Goal: Obtain resource: Obtain resource

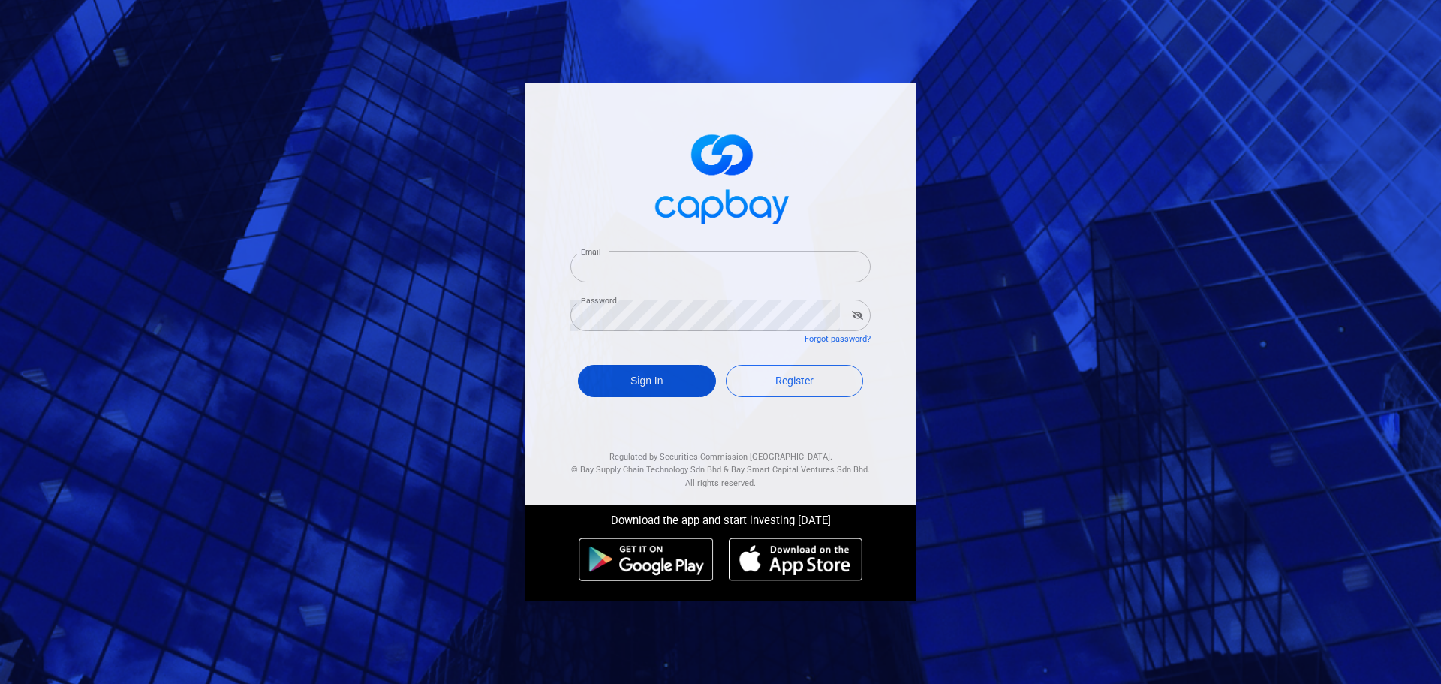
type input "[EMAIL_ADDRESS][DOMAIN_NAME]"
click at [658, 380] on button "Sign In" at bounding box center [647, 381] width 138 height 32
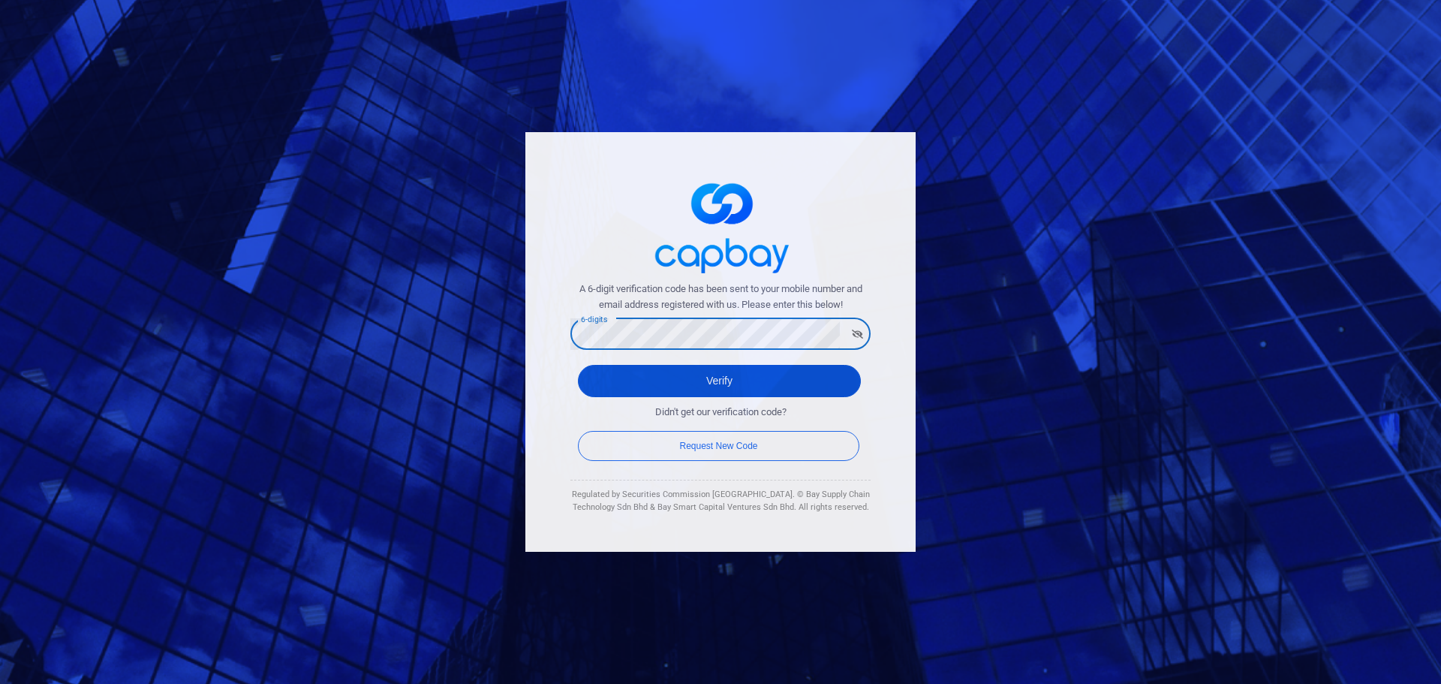
click at [600, 384] on button "Verify" at bounding box center [719, 381] width 283 height 32
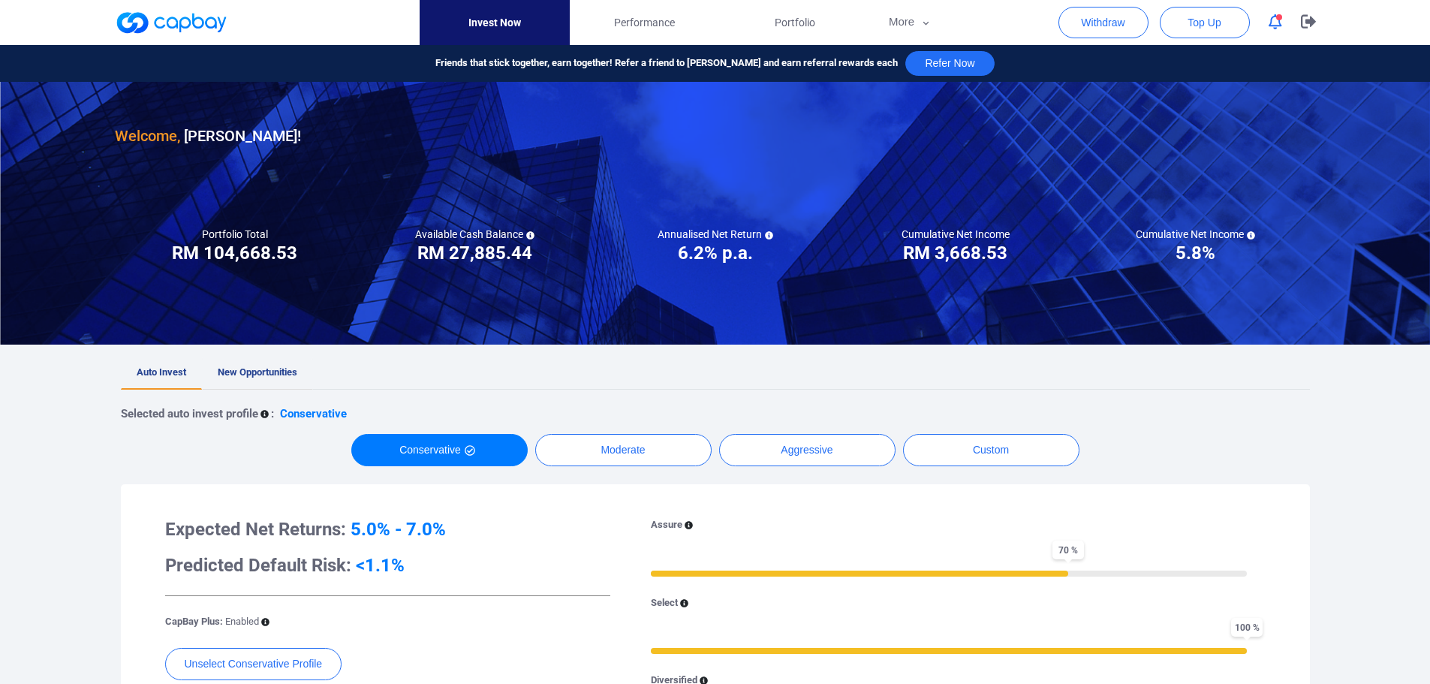
click at [282, 367] on span "New Opportunities" at bounding box center [258, 371] width 80 height 11
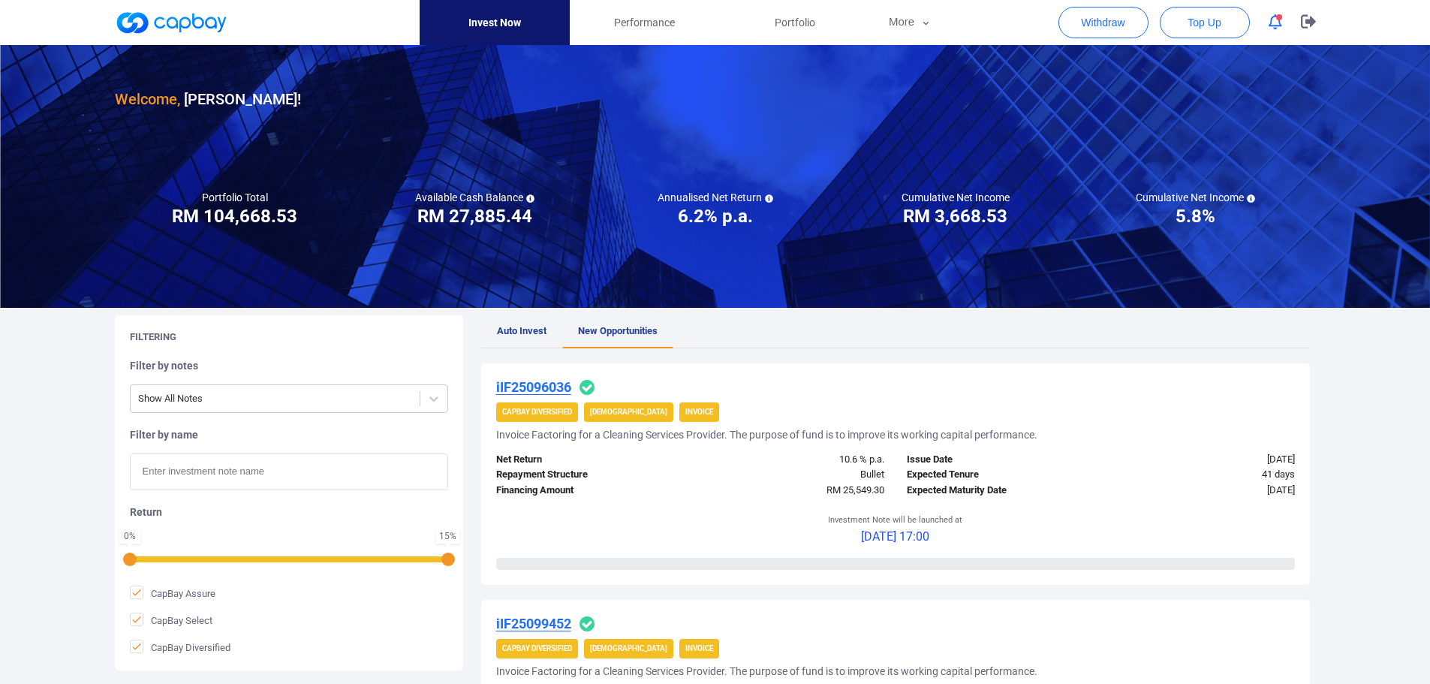
click at [520, 383] on u "iIF25096036" at bounding box center [533, 387] width 75 height 16
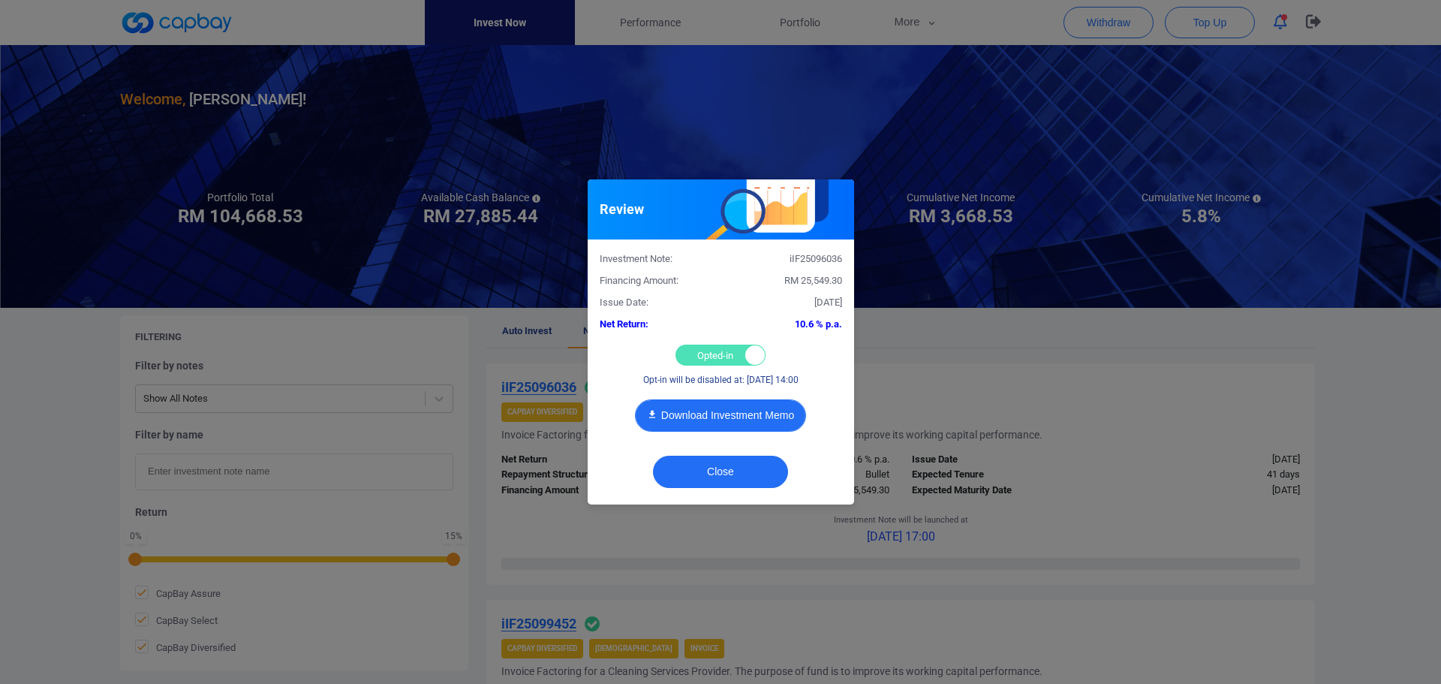
click at [743, 416] on button "Download Investment Memo" at bounding box center [720, 415] width 171 height 32
click at [973, 385] on div "Review Investment Note: iIF25096036 Financing Amount: RM 25,549.30 Issue Date: …" at bounding box center [720, 342] width 1441 height 684
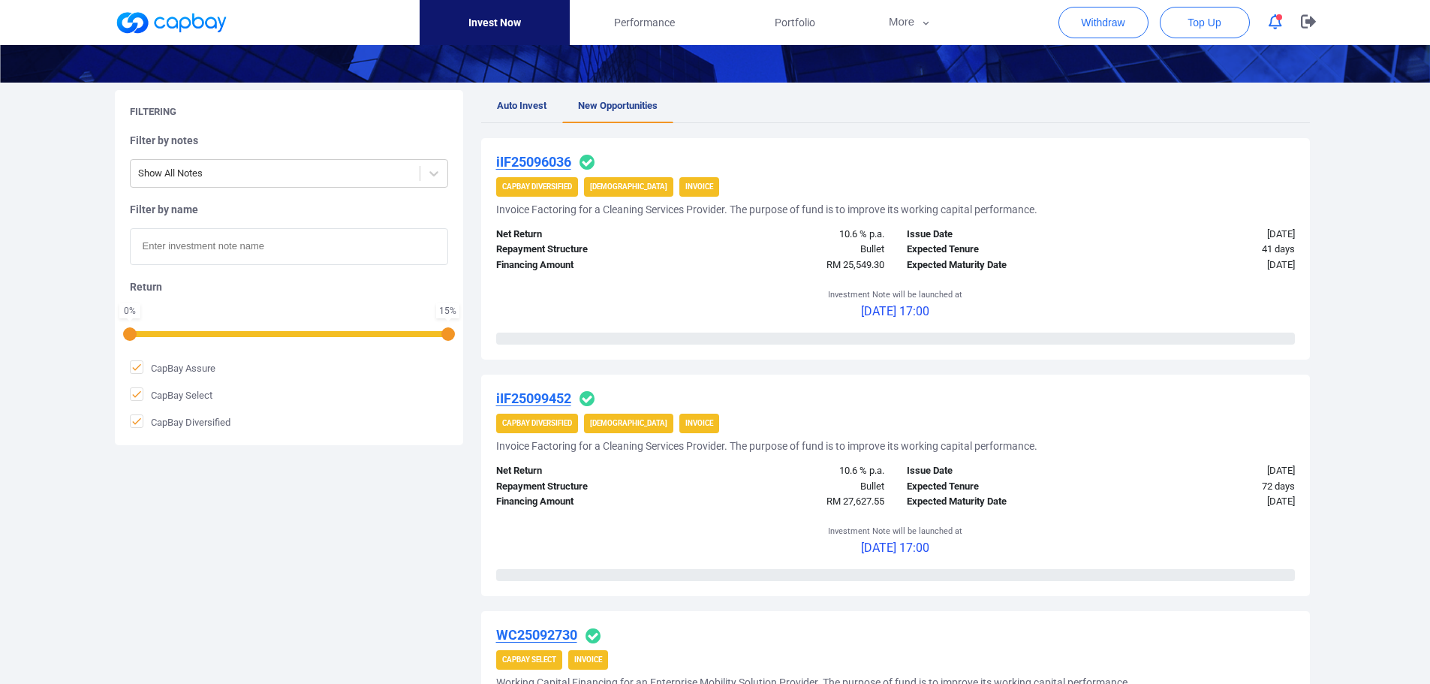
scroll to position [300, 0]
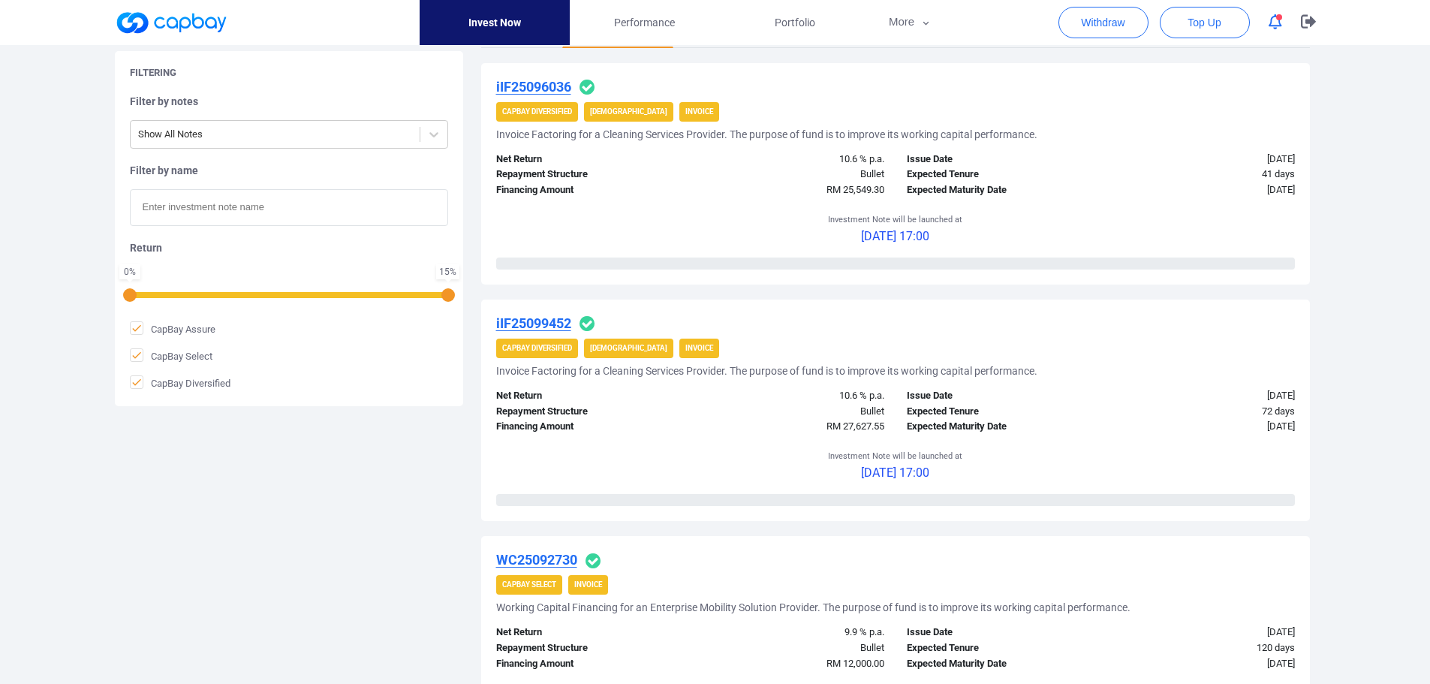
click at [529, 319] on u "iIF25099452" at bounding box center [533, 323] width 75 height 16
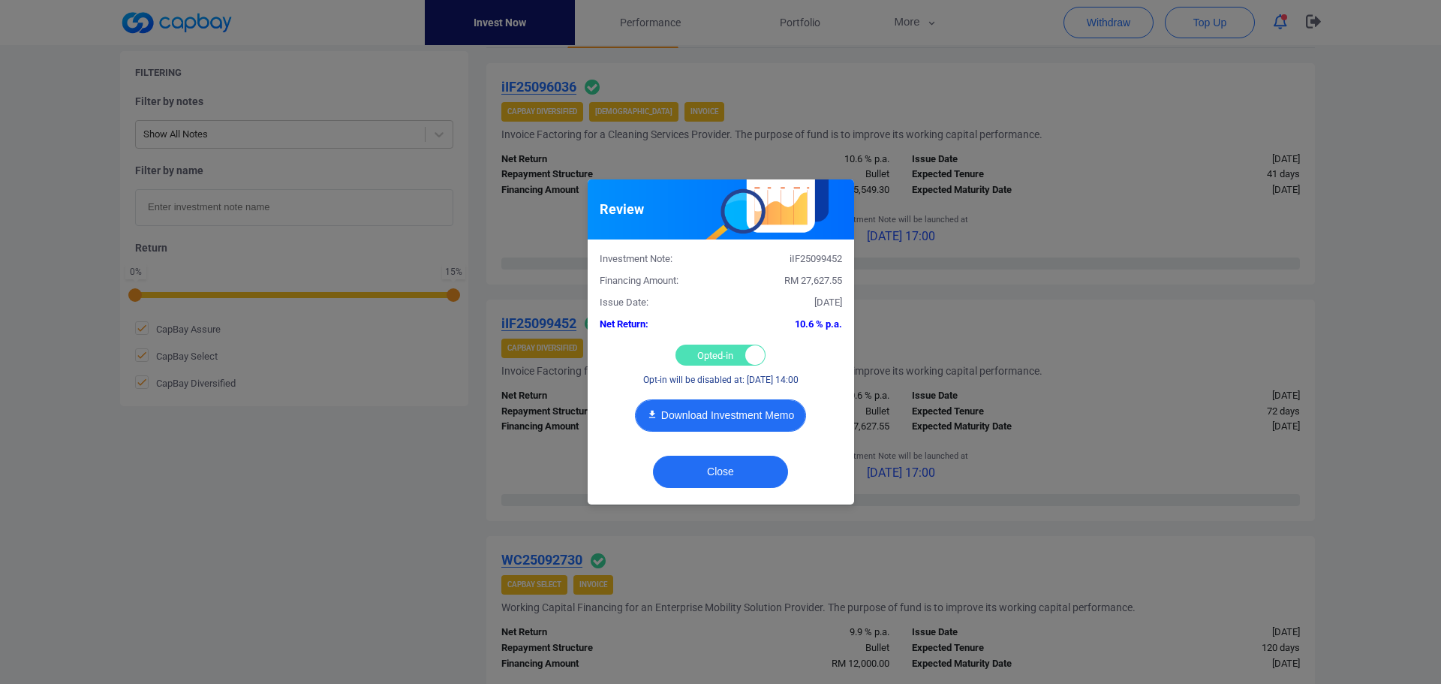
click at [715, 413] on button "Download Investment Memo" at bounding box center [720, 415] width 171 height 32
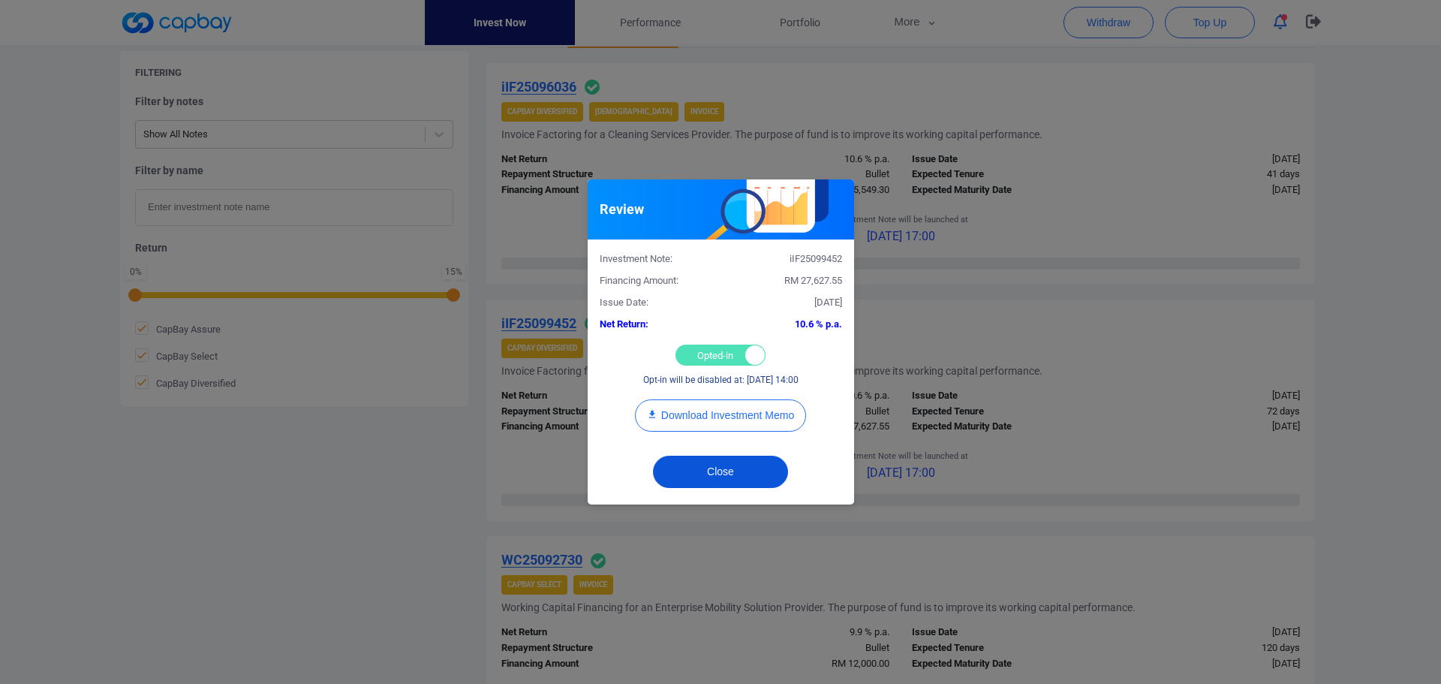
click at [732, 468] on button "Close" at bounding box center [720, 472] width 135 height 32
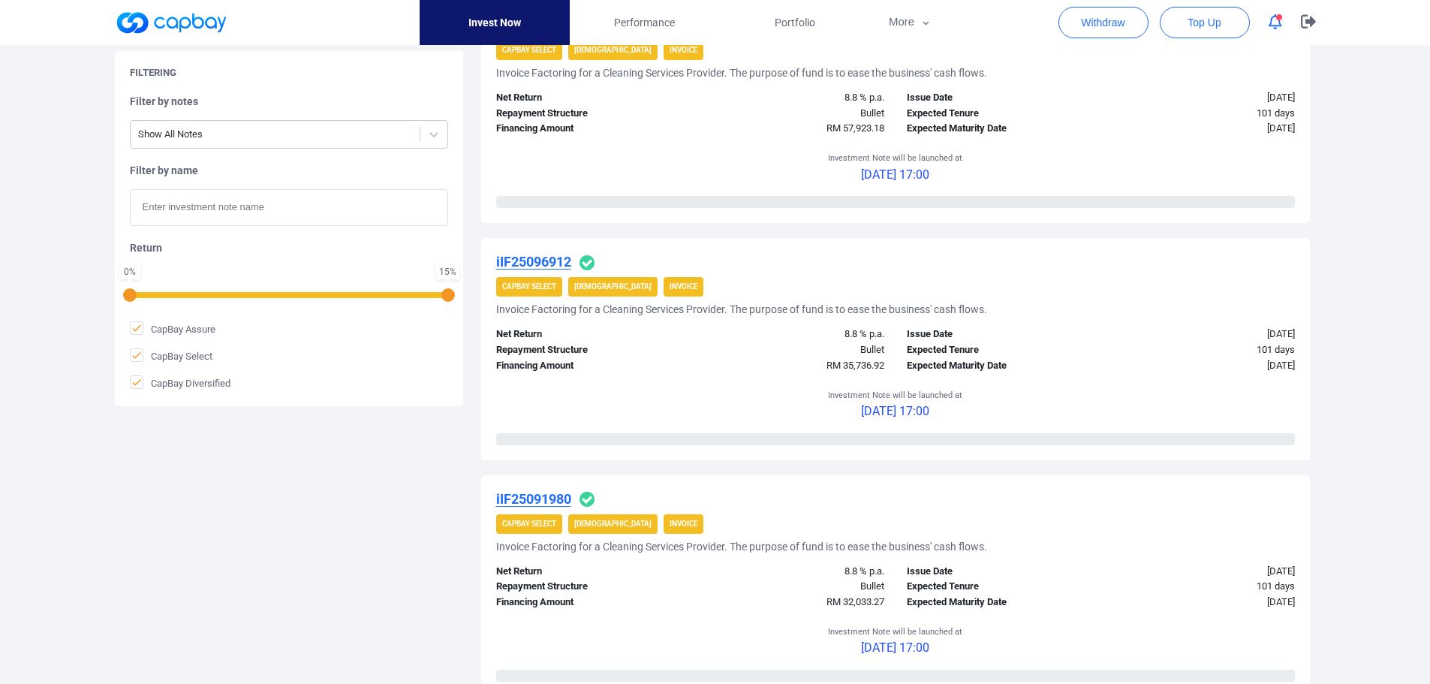
scroll to position [2177, 0]
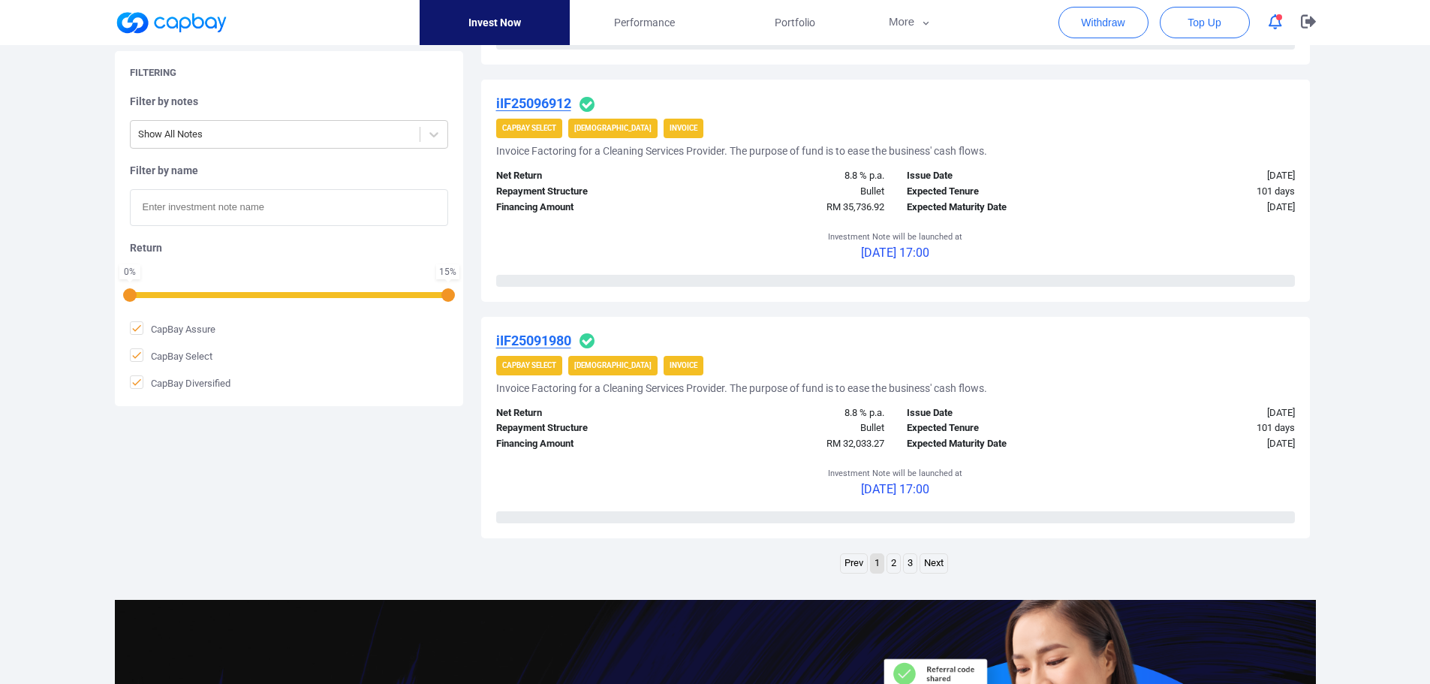
click at [895, 570] on link "2" at bounding box center [893, 563] width 13 height 19
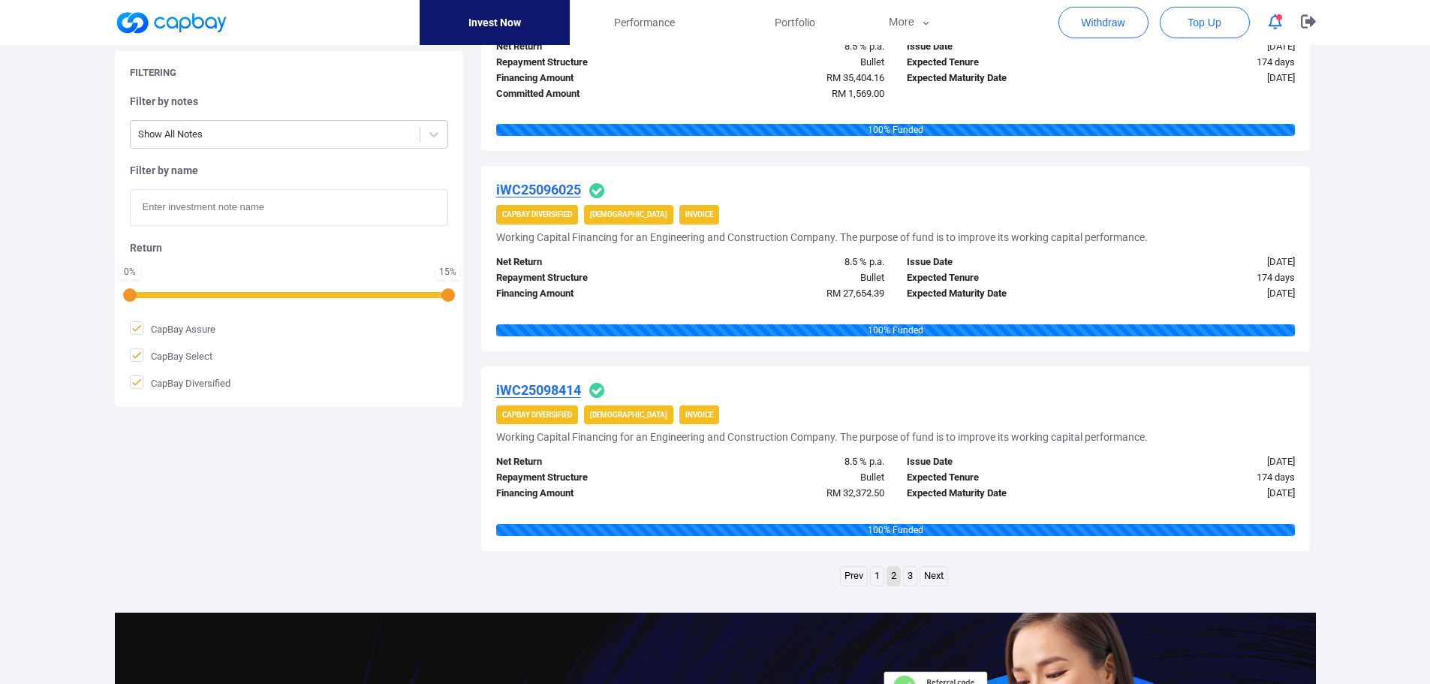
scroll to position [2174, 0]
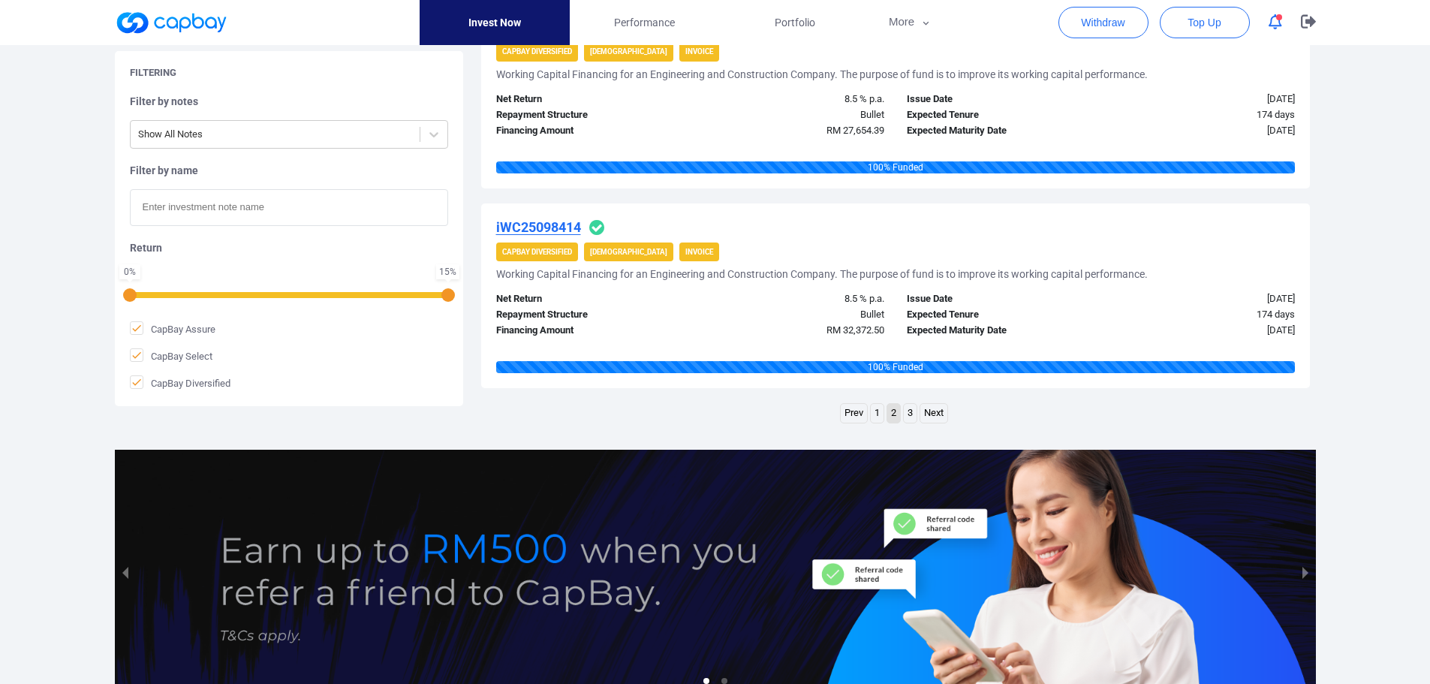
click at [908, 412] on link "3" at bounding box center [910, 413] width 13 height 19
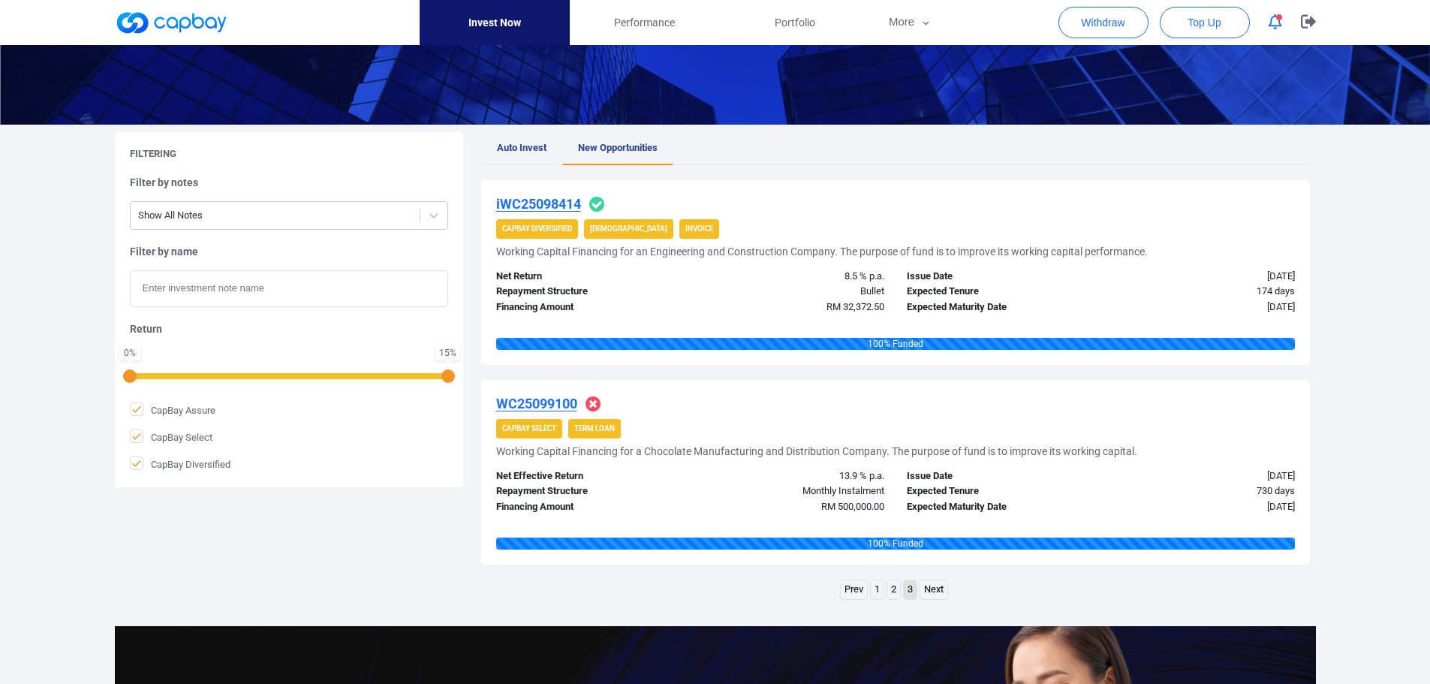
scroll to position [209, 0]
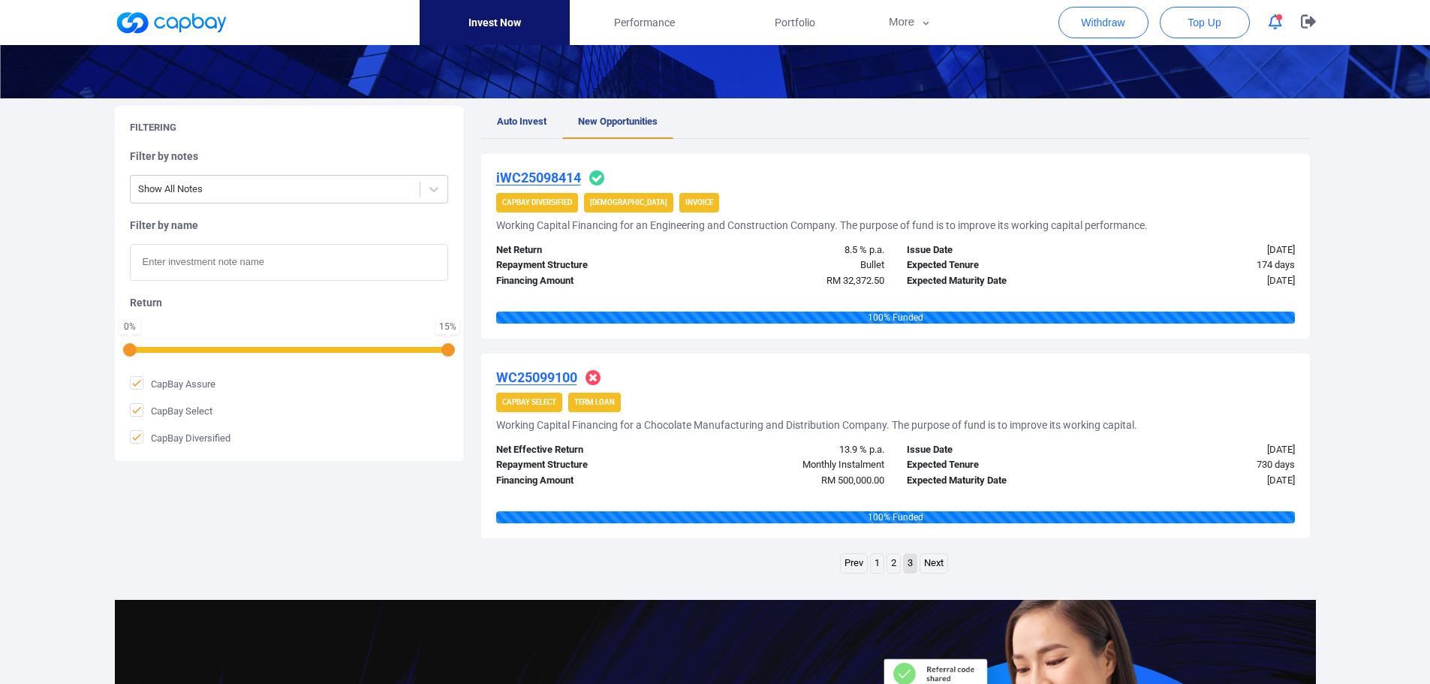
click at [898, 563] on link "2" at bounding box center [893, 563] width 13 height 19
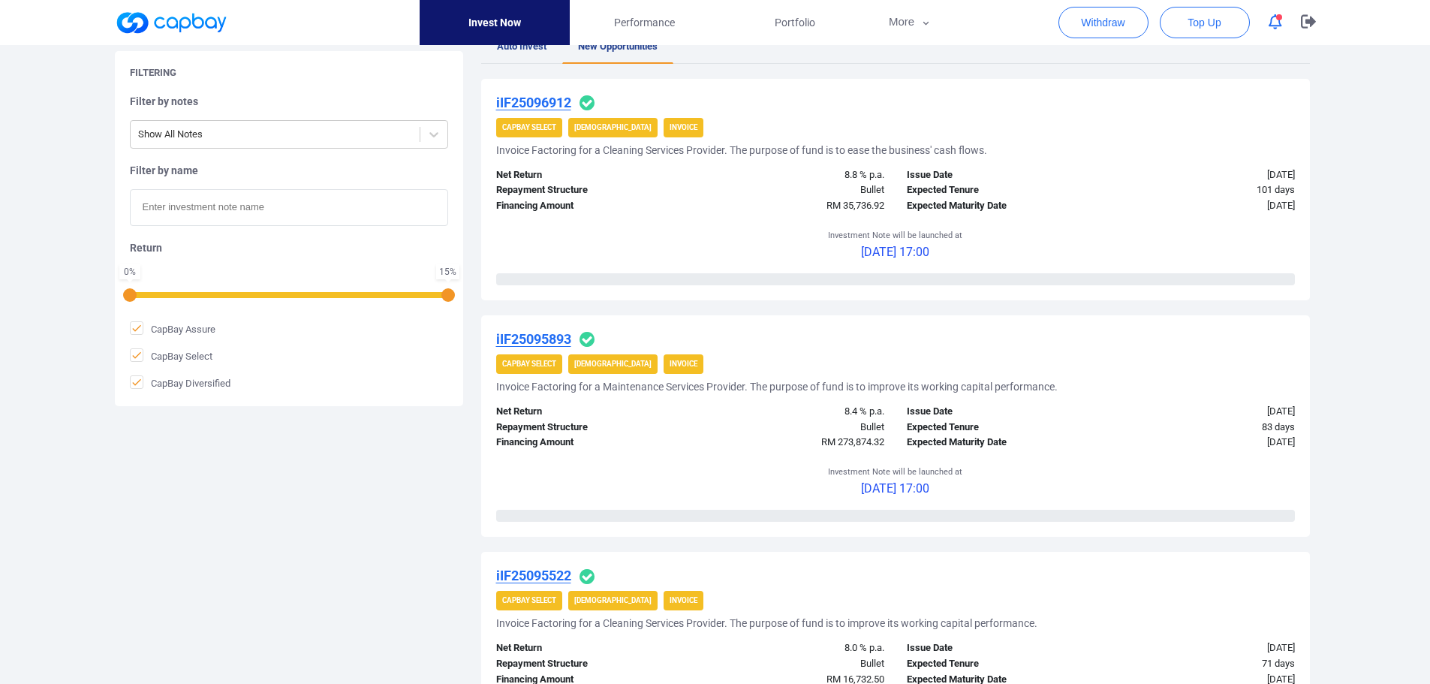
scroll to position [0, 0]
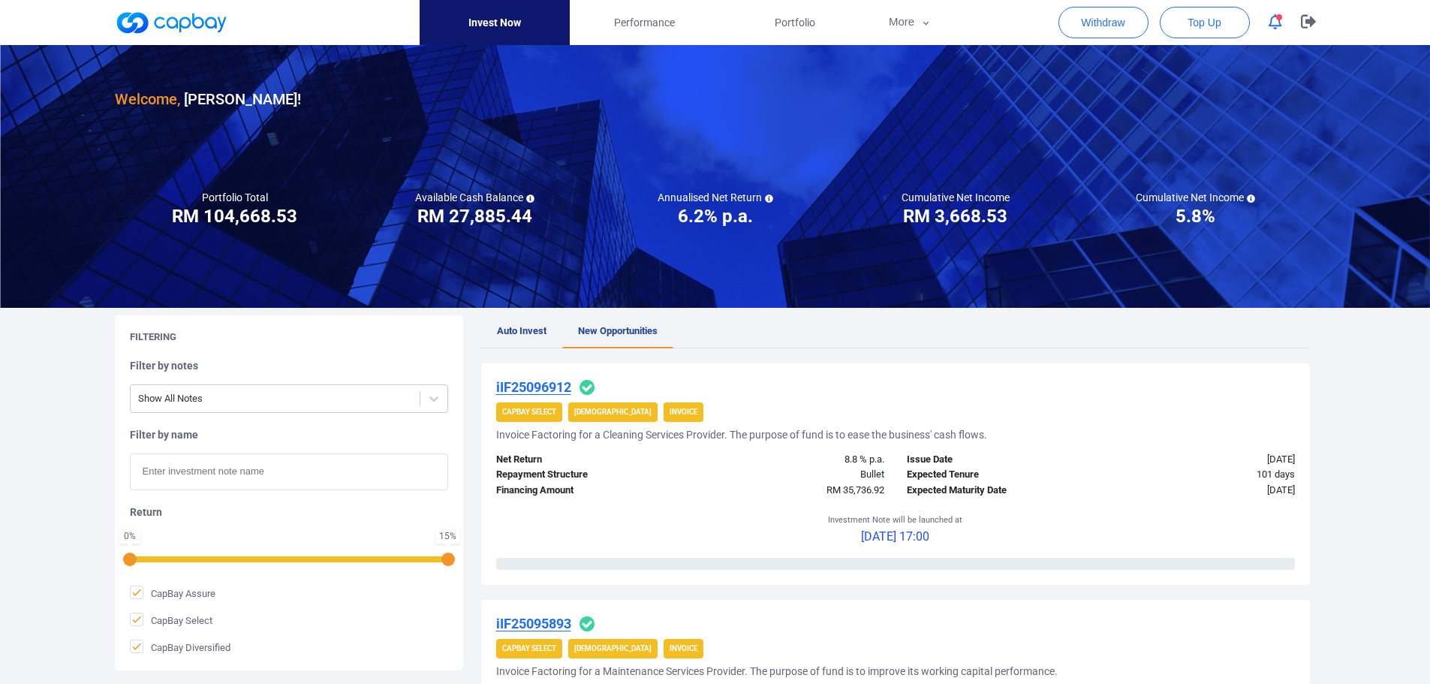
click at [1281, 18] on span "button" at bounding box center [1279, 17] width 6 height 6
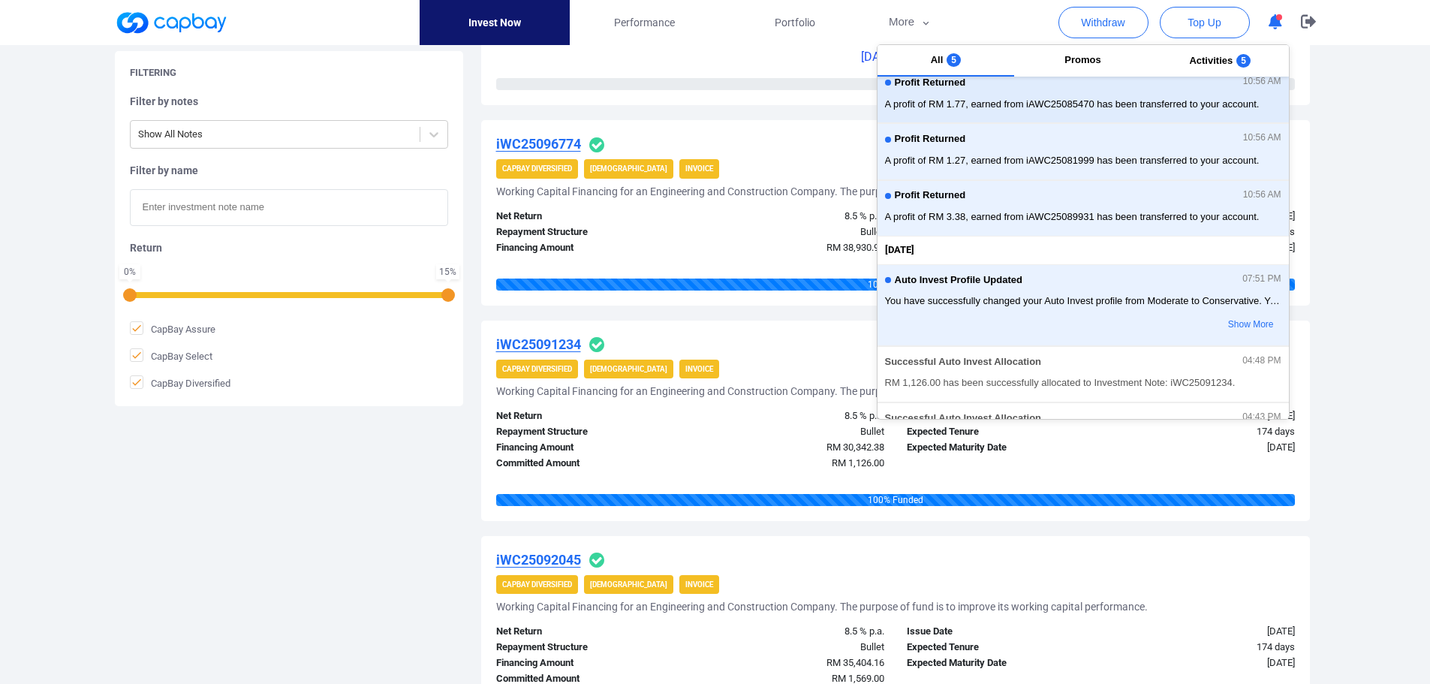
scroll to position [75, 0]
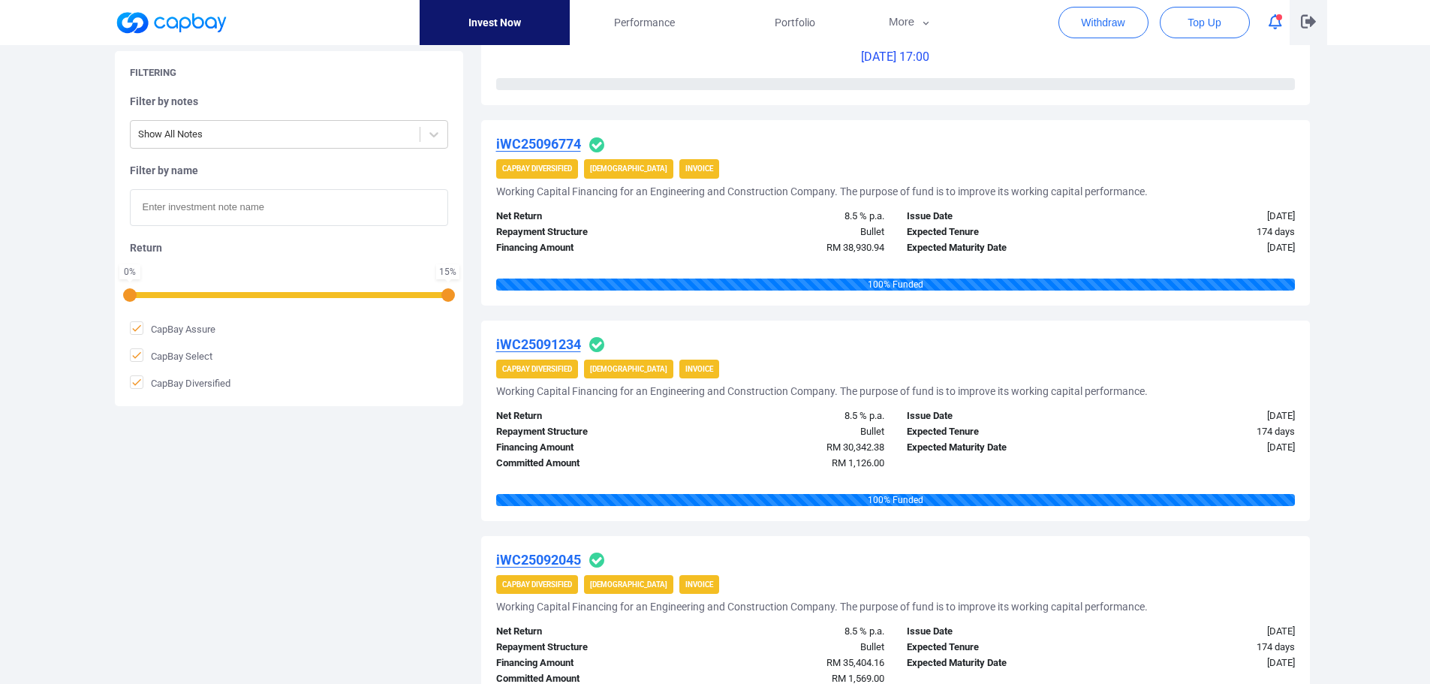
click at [1314, 23] on icon "button" at bounding box center [1308, 21] width 15 height 14
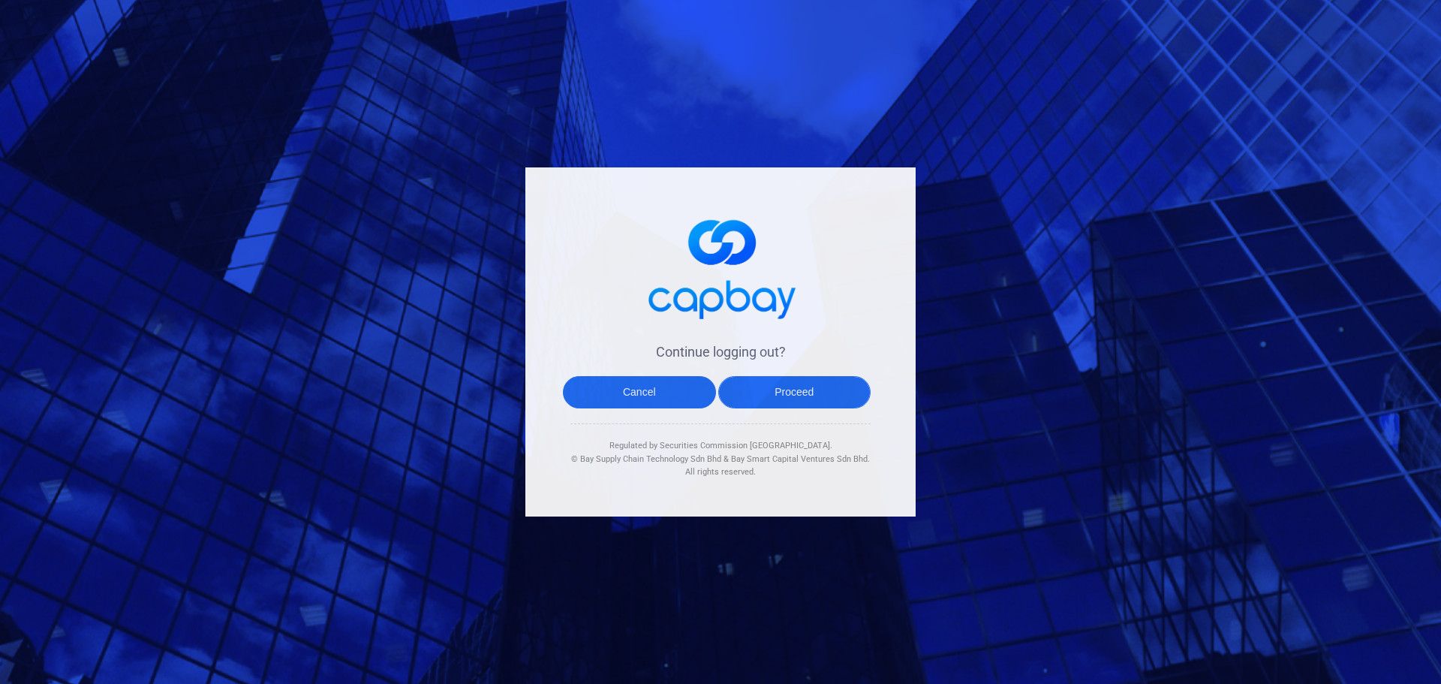
click at [781, 388] on button "Proceed" at bounding box center [794, 392] width 153 height 32
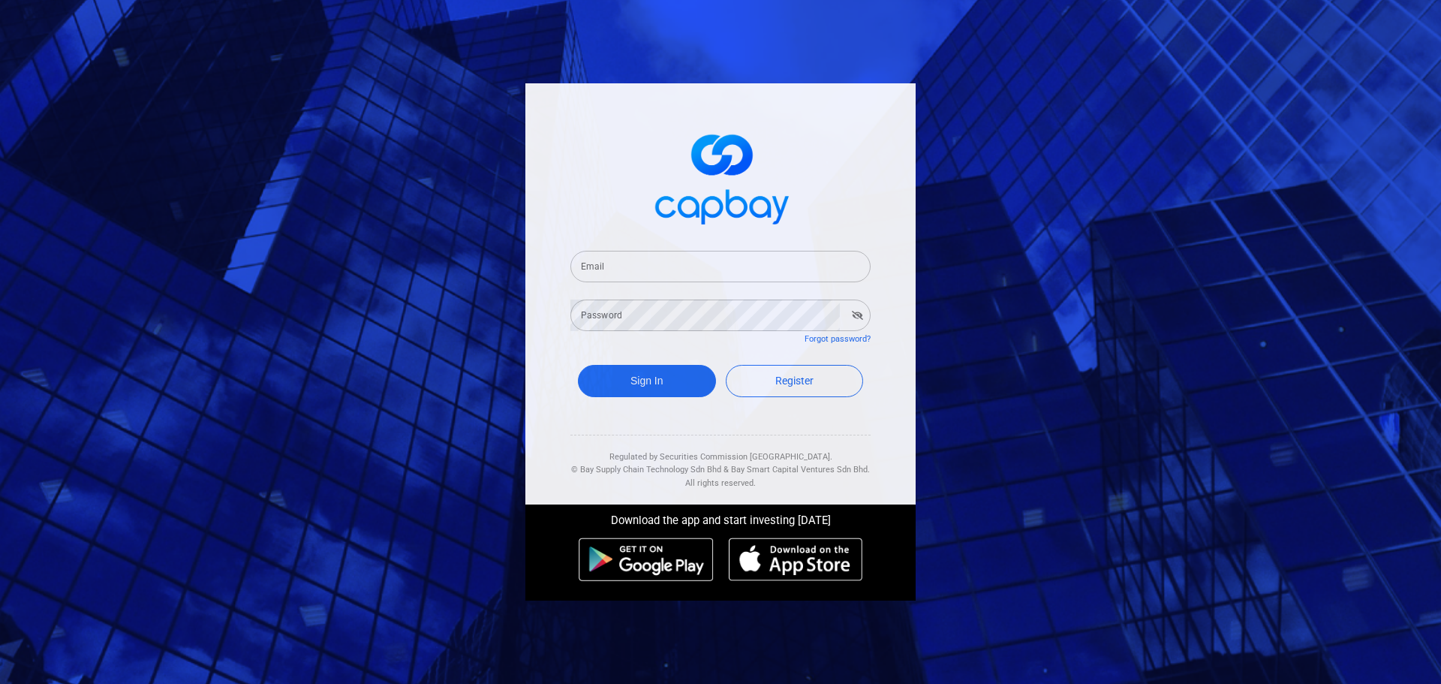
type input "[EMAIL_ADDRESS][DOMAIN_NAME]"
